Goal: Information Seeking & Learning: Learn about a topic

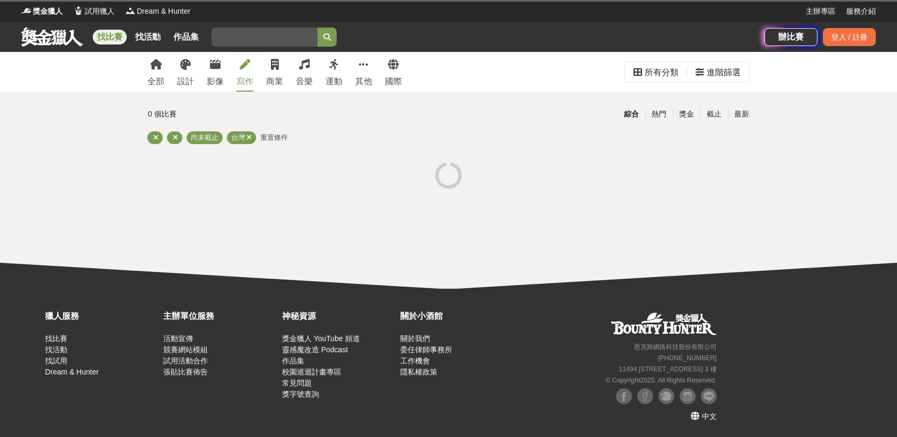
click at [245, 78] on div "寫作" at bounding box center [244, 81] width 17 height 13
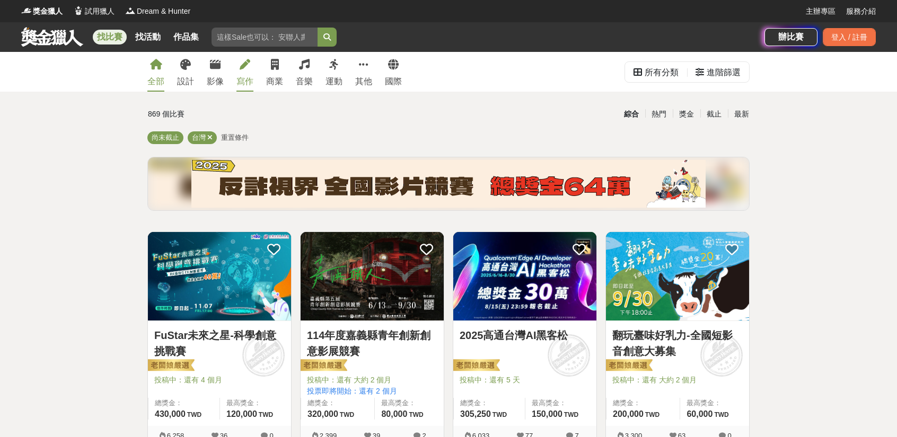
click at [240, 68] on icon at bounding box center [245, 64] width 11 height 11
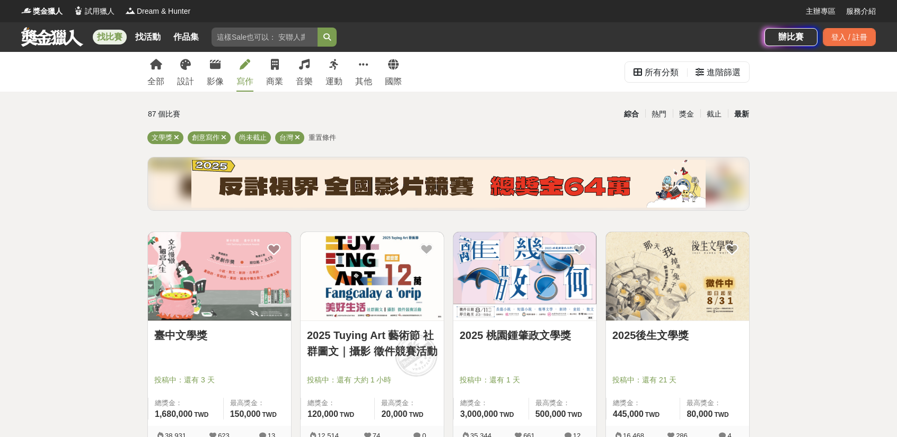
click at [744, 110] on div "最新" at bounding box center [742, 114] width 28 height 19
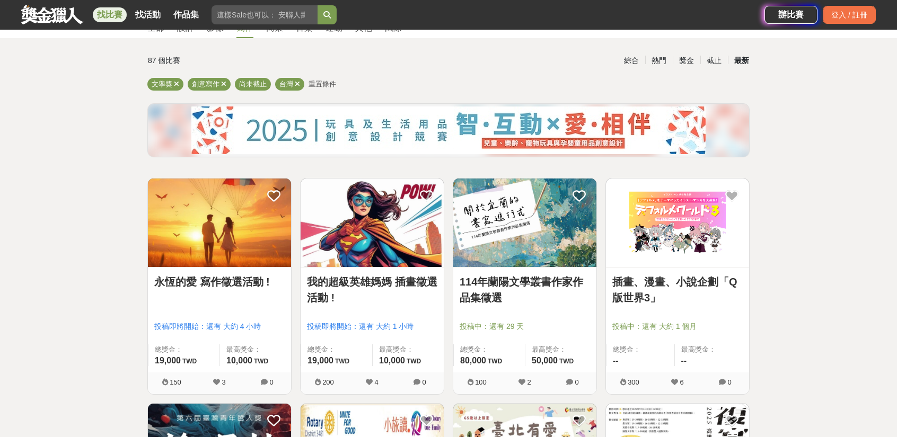
scroll to position [106, 0]
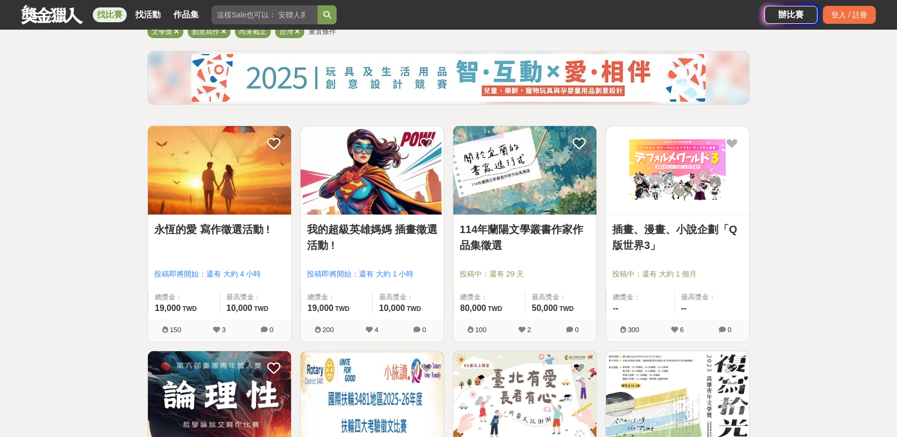
click at [236, 206] on img at bounding box center [219, 170] width 143 height 89
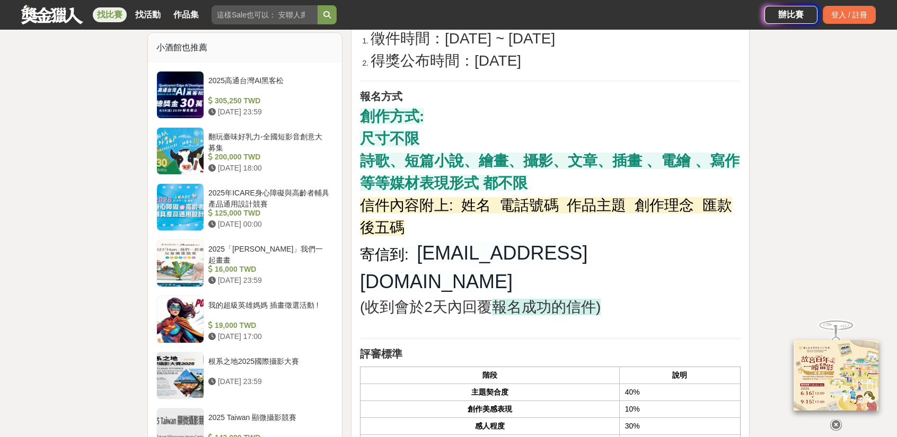
scroll to position [848, 0]
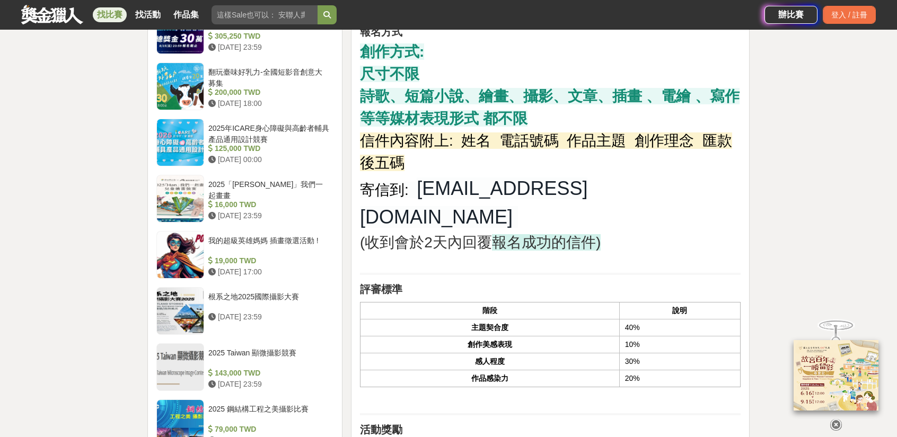
click at [835, 419] on icon at bounding box center [836, 425] width 12 height 12
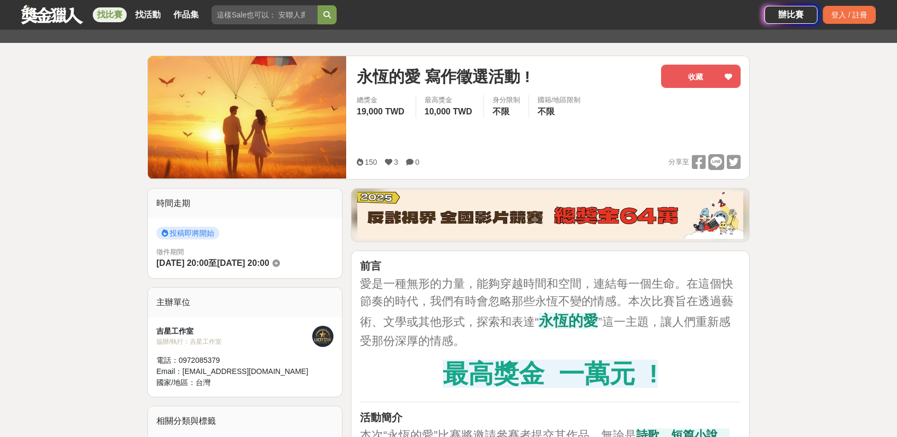
scroll to position [106, 0]
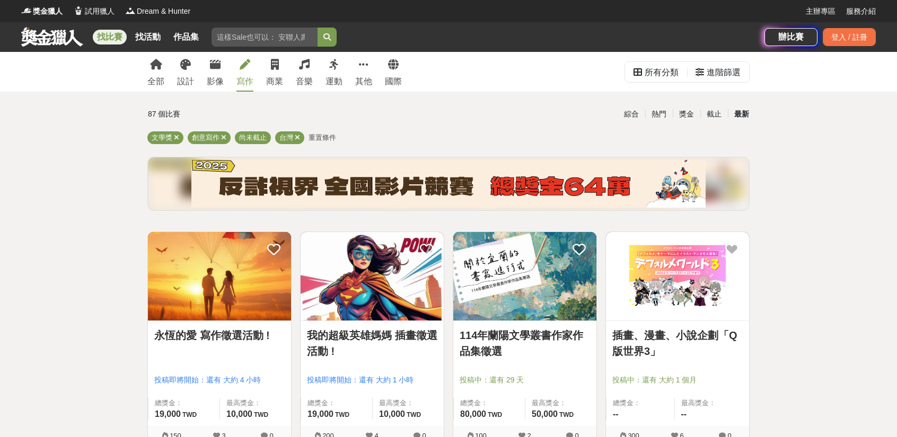
click at [264, 66] on div "全部 設計 影像 寫作 商業 音樂 運動 其他 國際" at bounding box center [274, 72] width 267 height 40
click at [222, 83] on div "影像" at bounding box center [215, 81] width 17 height 13
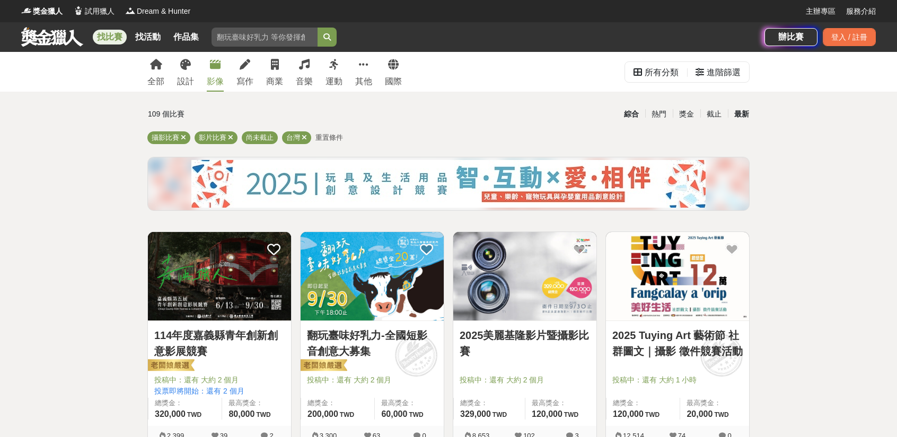
click at [734, 110] on div "最新" at bounding box center [742, 114] width 28 height 19
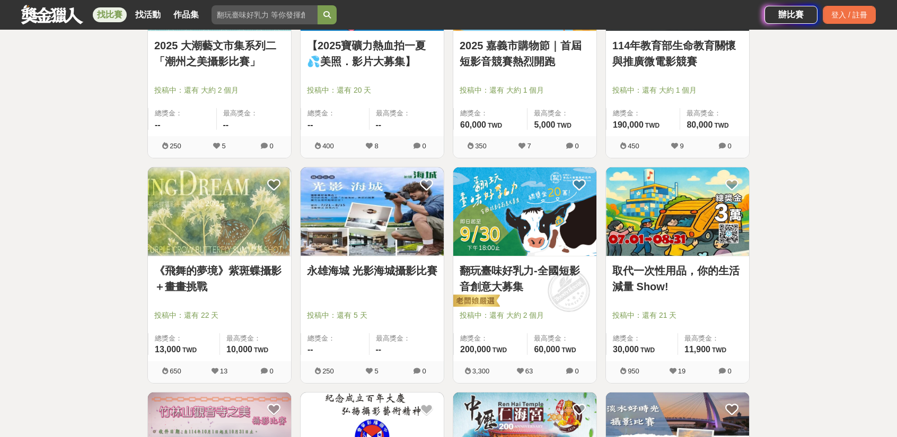
scroll to position [530, 0]
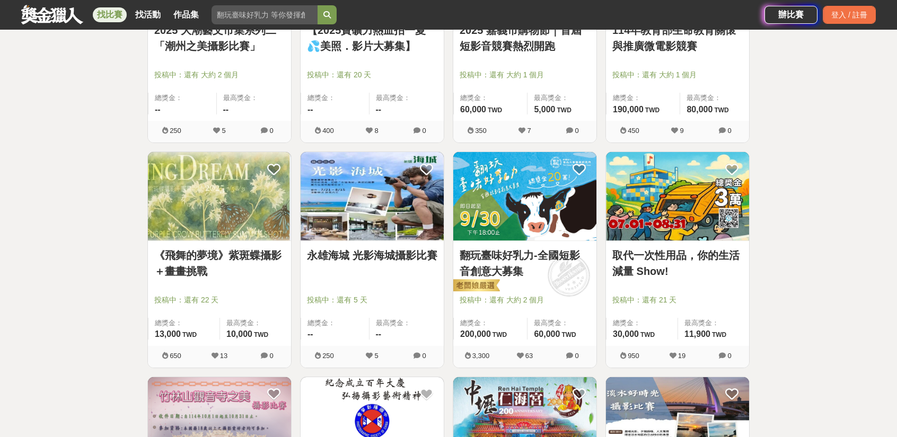
click at [629, 251] on link "取代一次性用品，你的生活減量 Show!" at bounding box center [677, 263] width 130 height 32
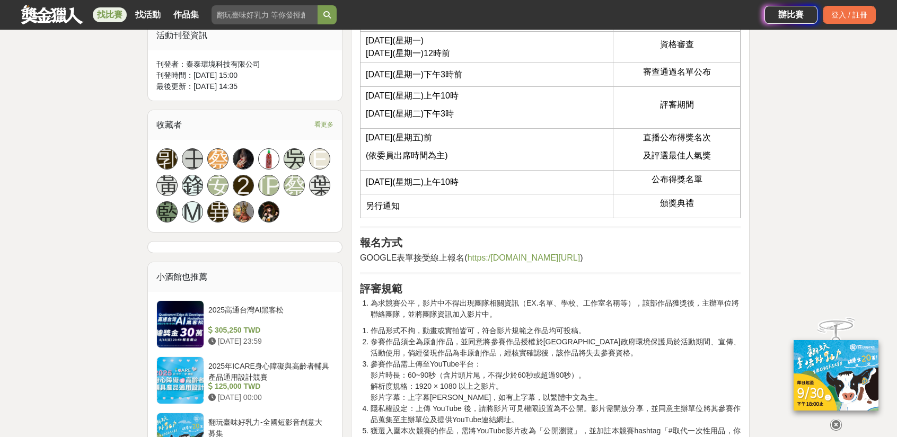
scroll to position [689, 0]
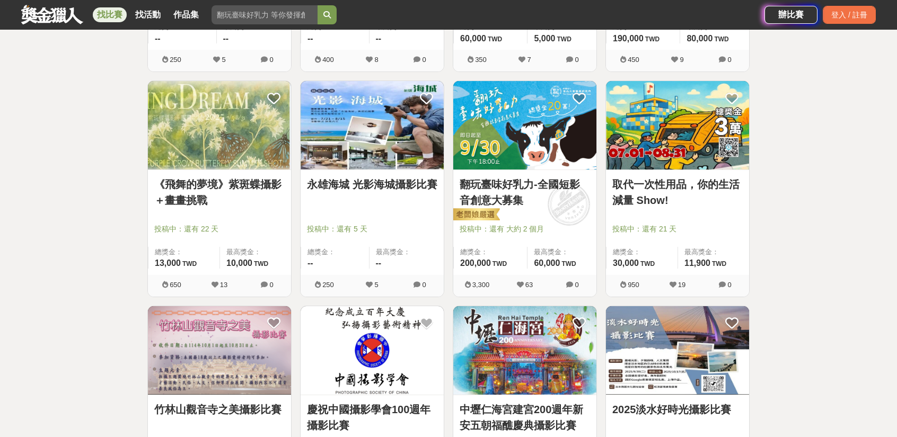
scroll to position [742, 0]
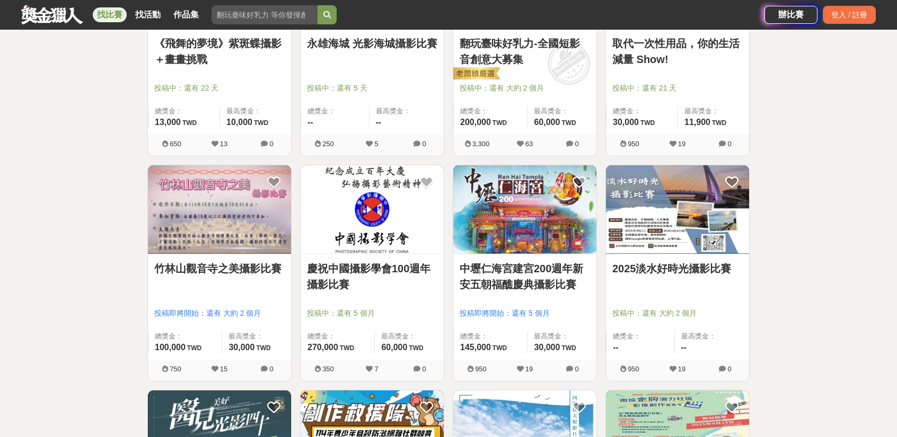
click at [524, 267] on link "中壢仁海宮建宮200週年新安五朝福醮慶典攝影比賽" at bounding box center [524, 277] width 130 height 32
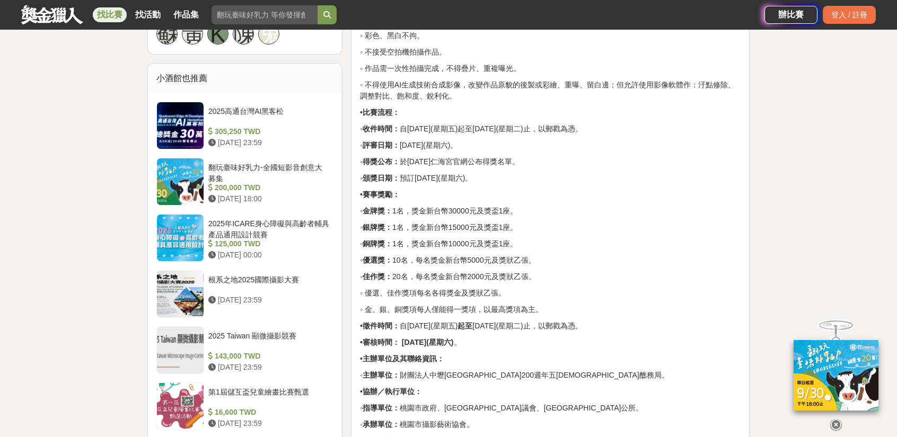
scroll to position [901, 0]
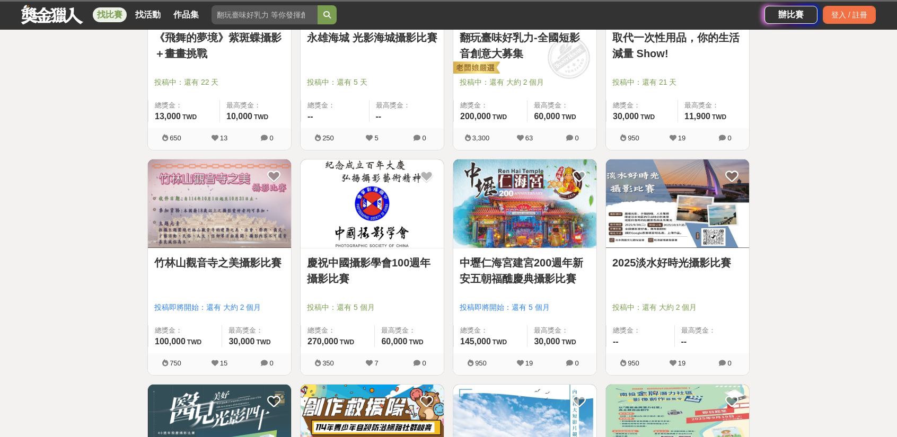
scroll to position [742, 0]
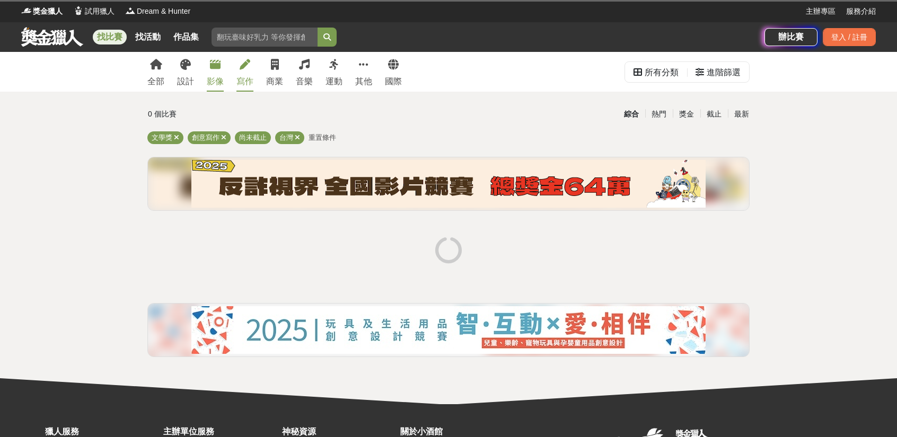
click at [214, 68] on icon at bounding box center [215, 64] width 11 height 11
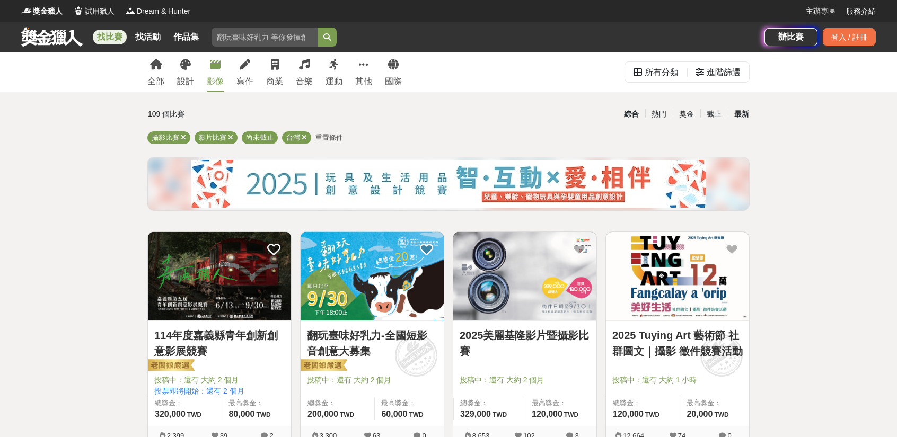
click at [744, 111] on div "最新" at bounding box center [742, 114] width 28 height 19
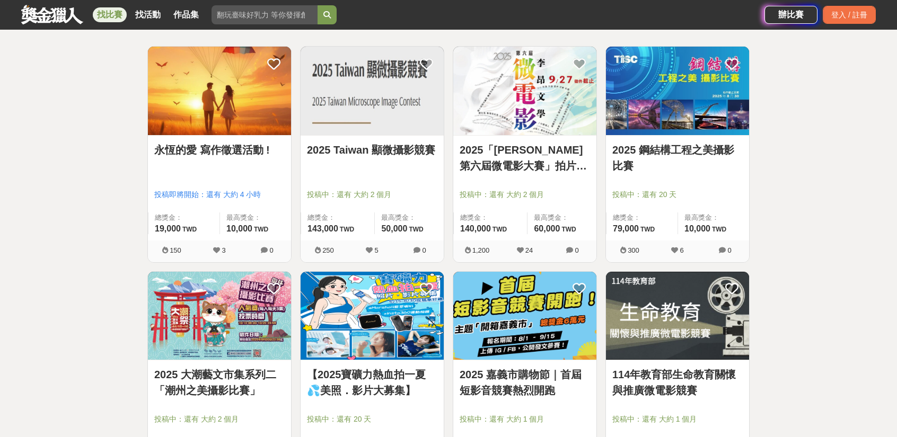
scroll to position [159, 0]
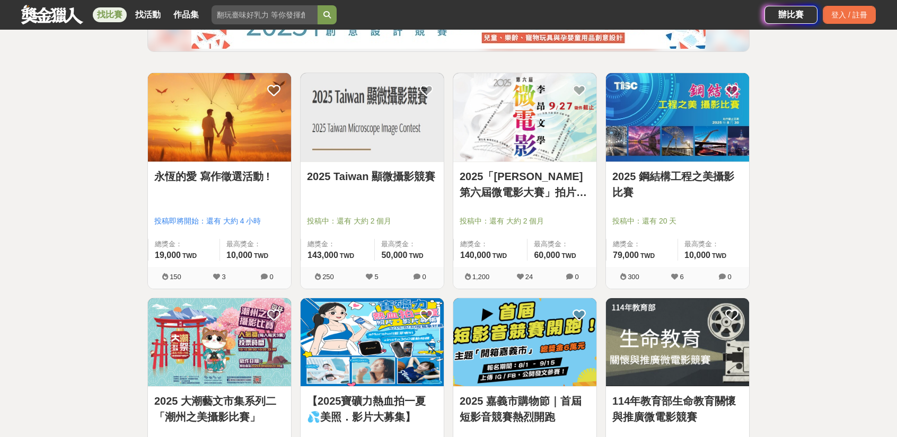
click at [707, 143] on img at bounding box center [677, 117] width 143 height 89
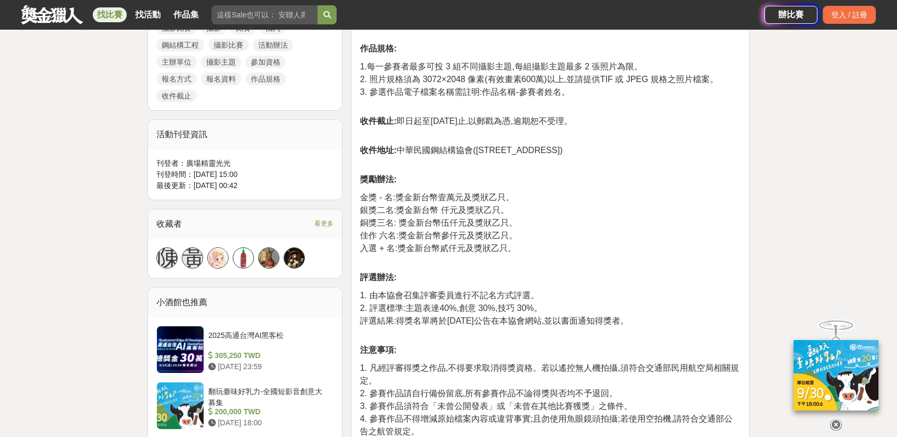
scroll to position [530, 0]
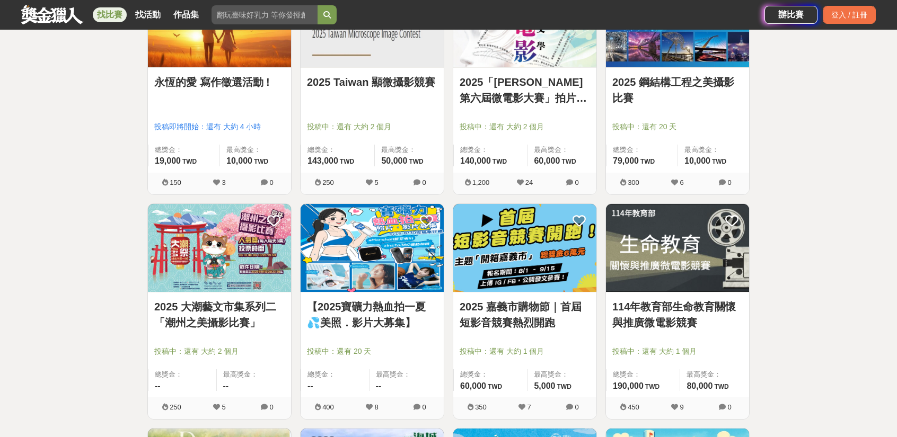
scroll to position [265, 0]
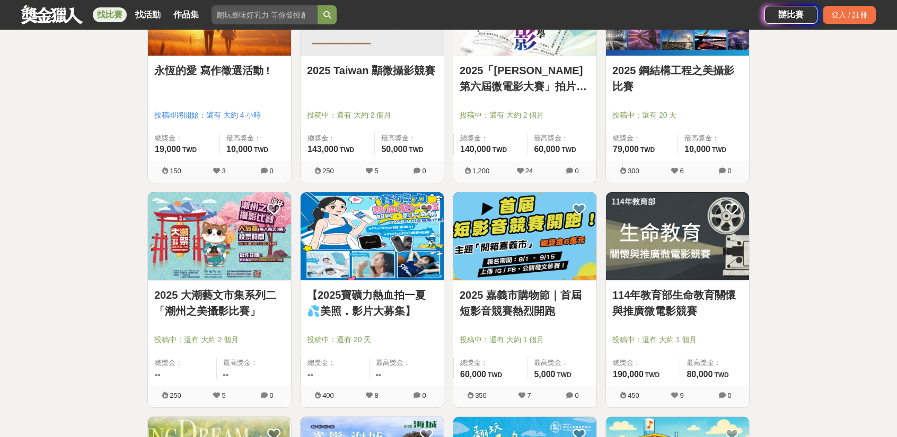
click at [410, 250] on img at bounding box center [371, 236] width 143 height 89
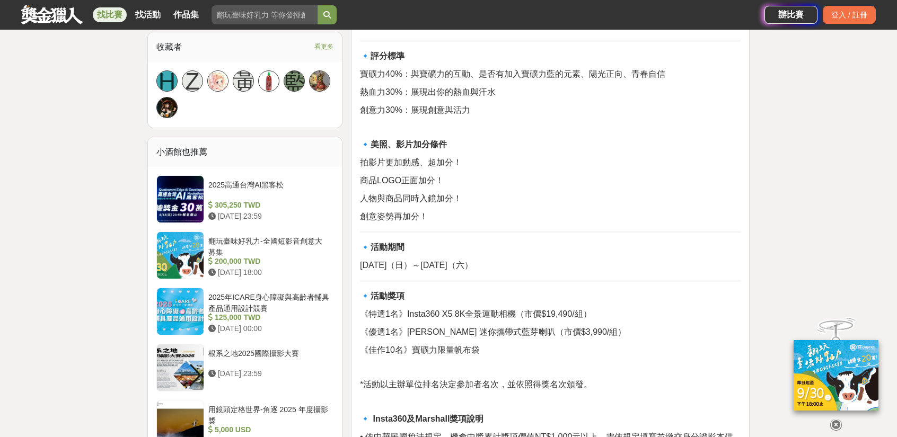
scroll to position [689, 0]
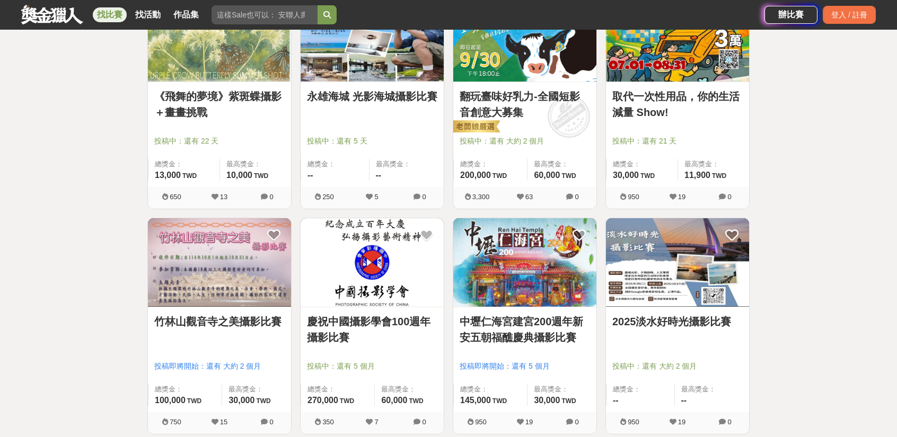
scroll to position [795, 0]
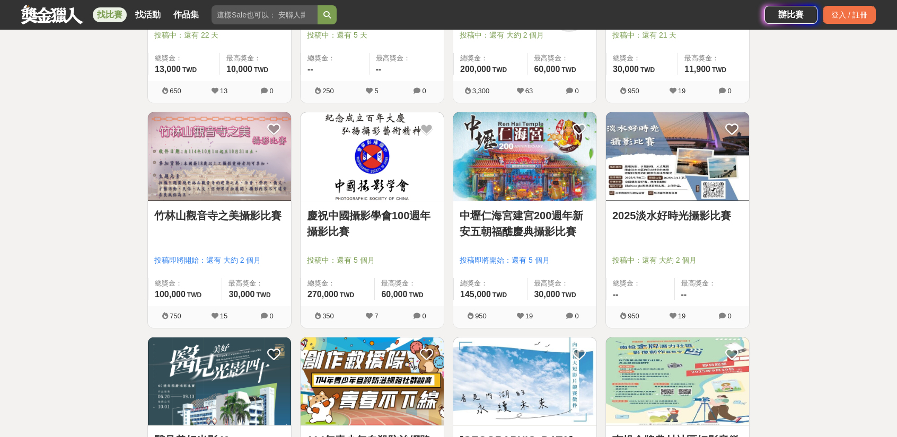
click at [657, 180] on img at bounding box center [677, 156] width 143 height 89
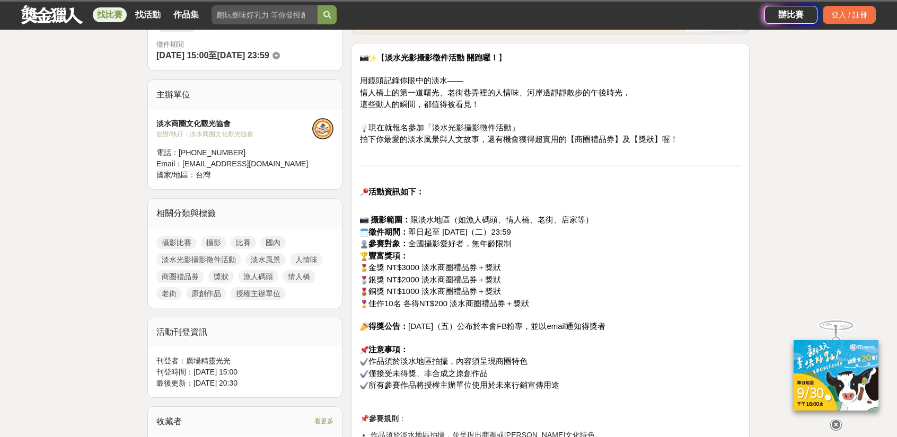
scroll to position [318, 0]
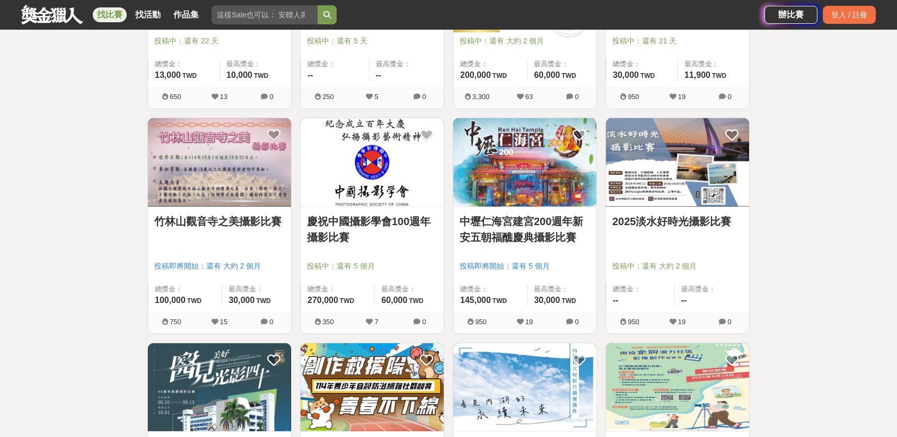
scroll to position [795, 0]
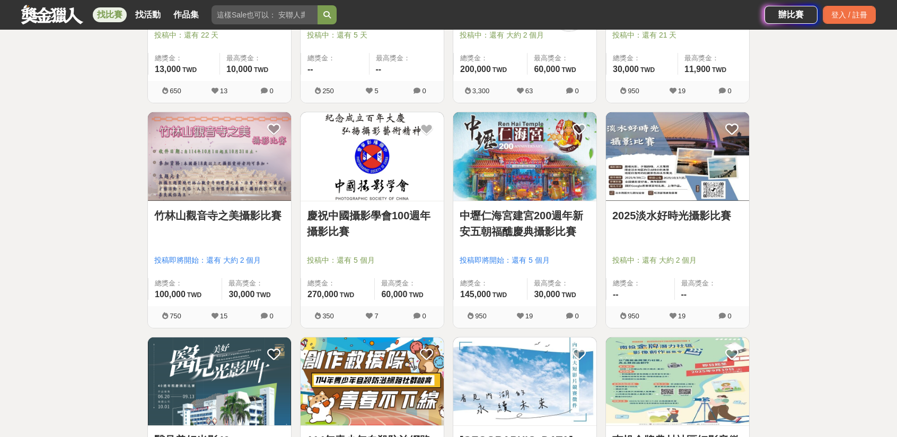
click at [214, 217] on link "竹林山觀音寺之美攝影比賽" at bounding box center [219, 216] width 130 height 16
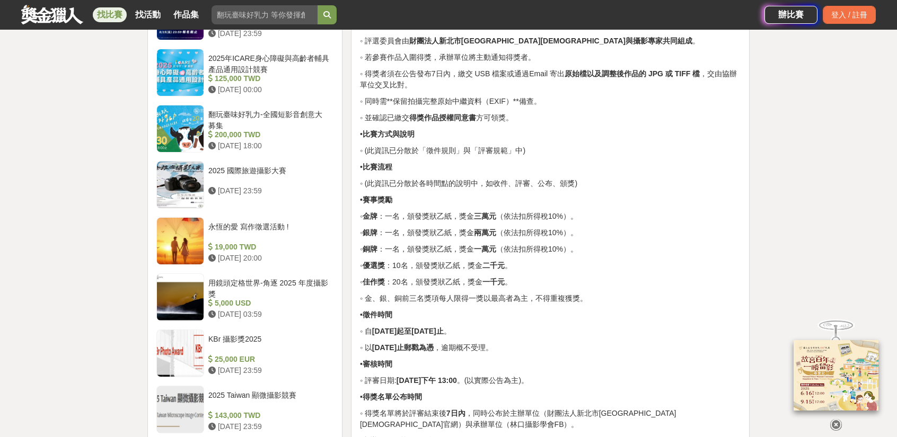
scroll to position [1060, 0]
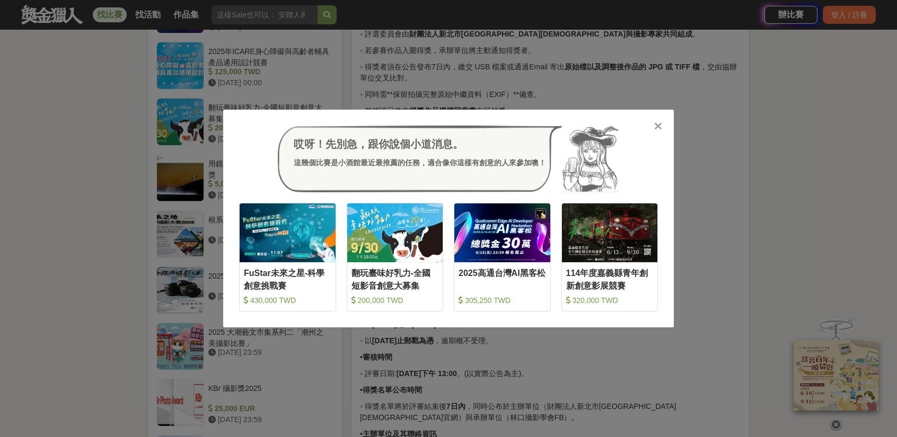
click at [660, 128] on icon at bounding box center [658, 126] width 8 height 11
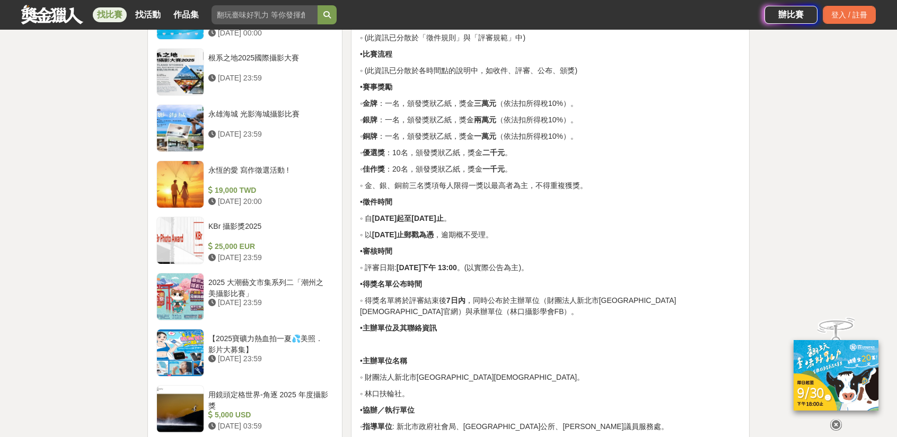
scroll to position [1166, 0]
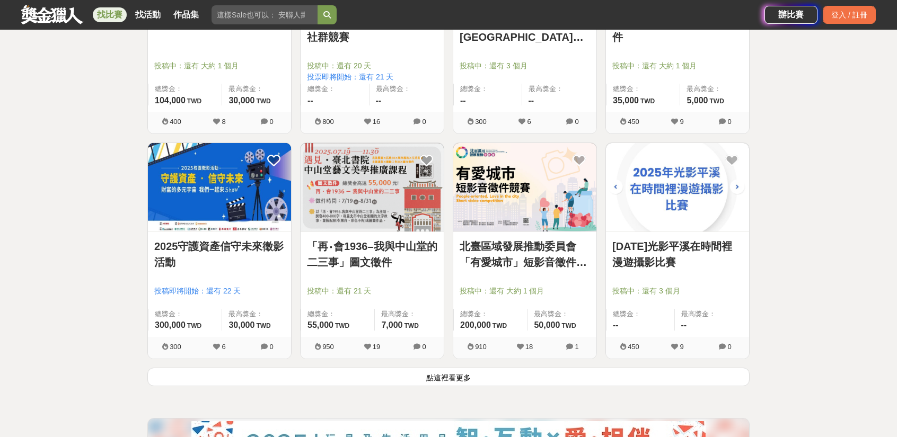
scroll to position [1219, 0]
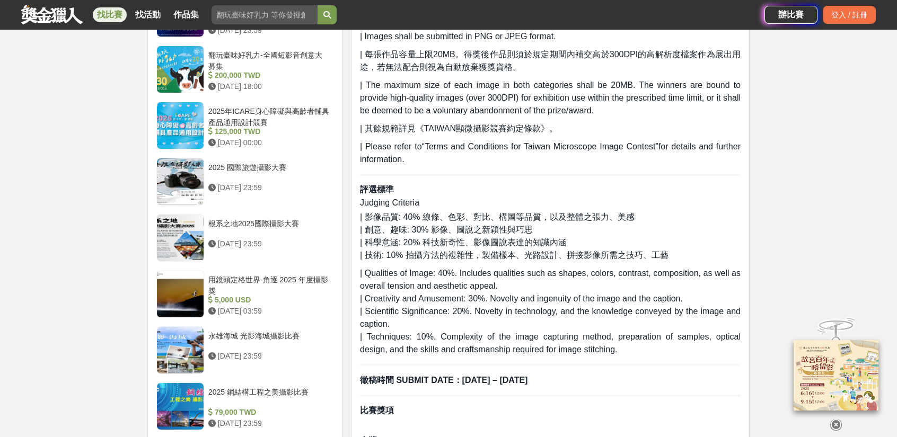
scroll to position [901, 0]
